Goal: Find specific page/section: Find specific page/section

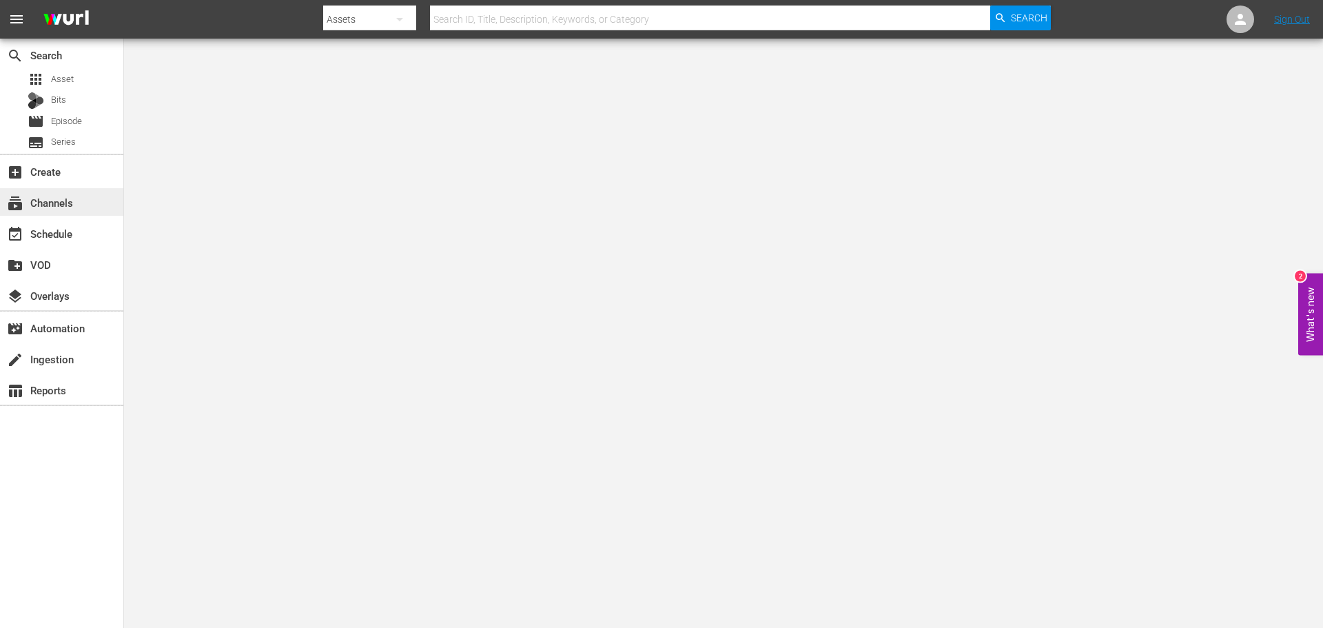
click at [79, 205] on div "subscriptions Channels" at bounding box center [61, 202] width 123 height 28
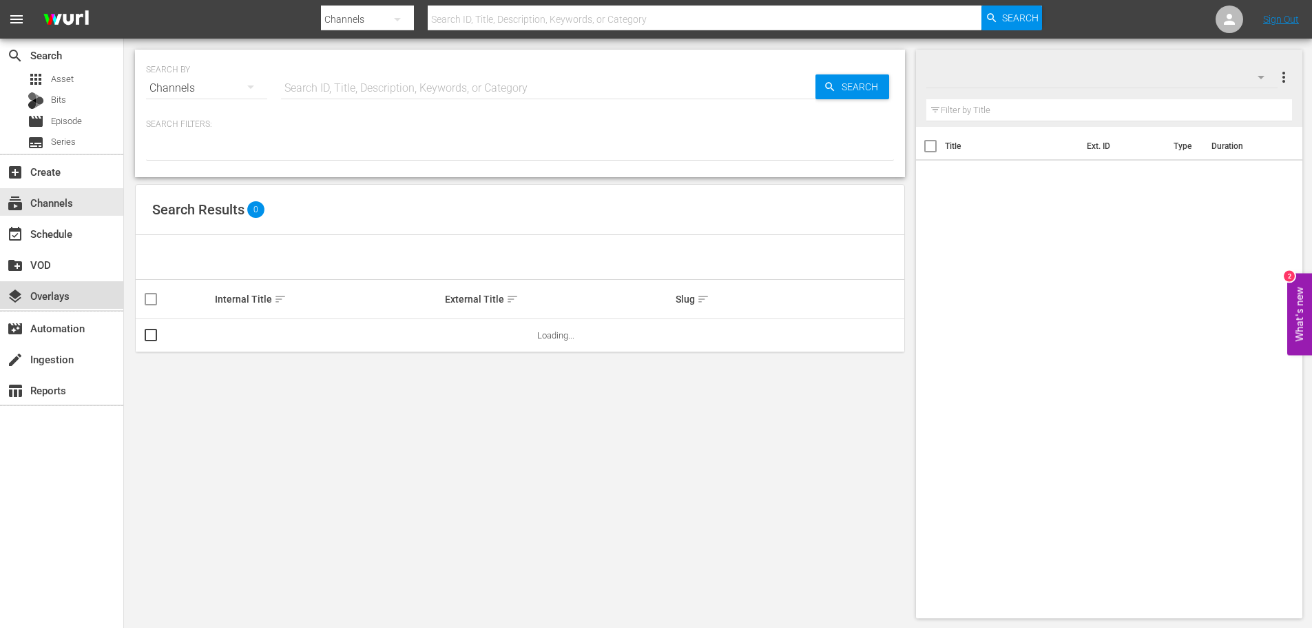
click at [82, 305] on div "layers Overlays" at bounding box center [61, 295] width 123 height 28
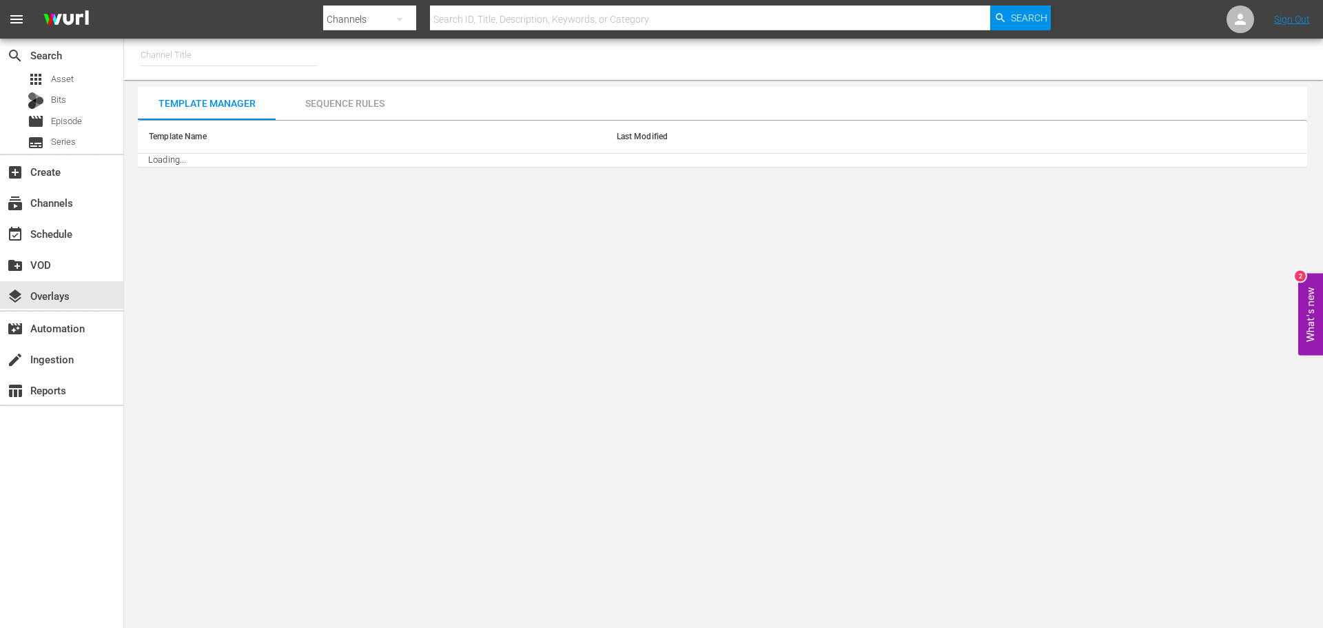
click at [196, 77] on div "Channel Title" at bounding box center [723, 59] width 1199 height 41
click at [194, 61] on input "text" at bounding box center [229, 55] width 176 height 33
click at [203, 52] on input "60 DAYS" at bounding box center [229, 55] width 176 height 33
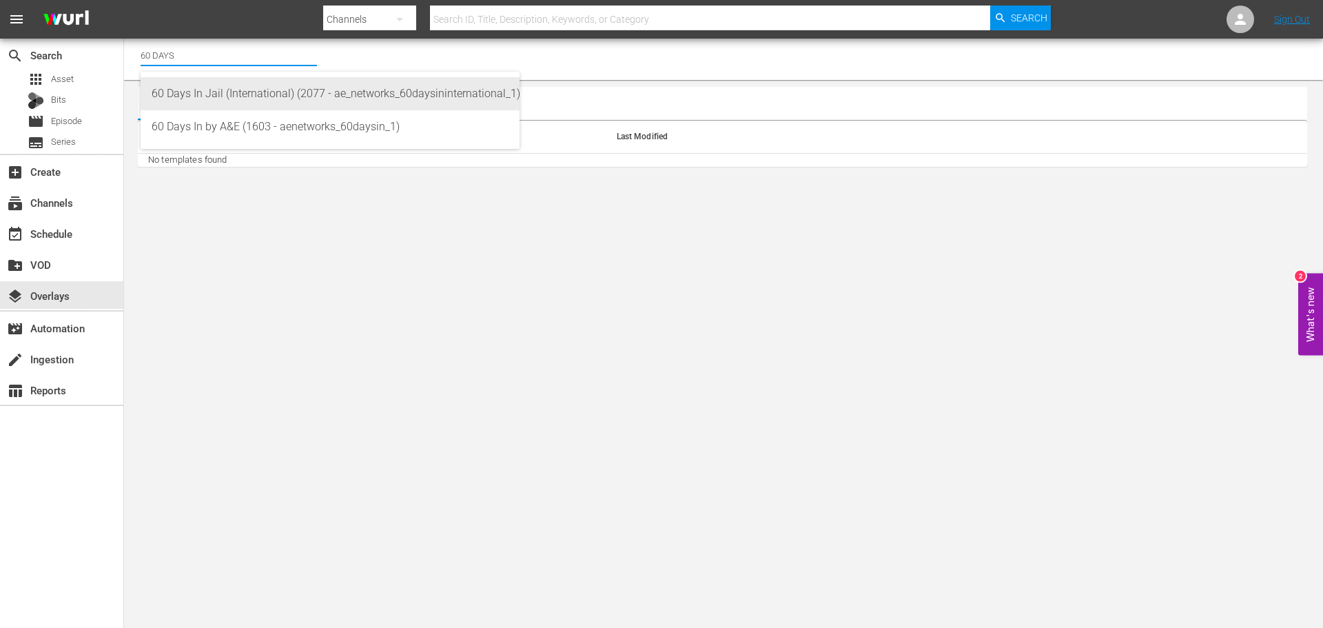
click at [236, 99] on div "60 Days In Jail (International) (2077 - ae_networks_60daysininternational_1)" at bounding box center [330, 93] width 357 height 33
type input "60 Days In Jail (International) (2077 - ae_networks_60daysininternational_1)"
